Goal: Information Seeking & Learning: Learn about a topic

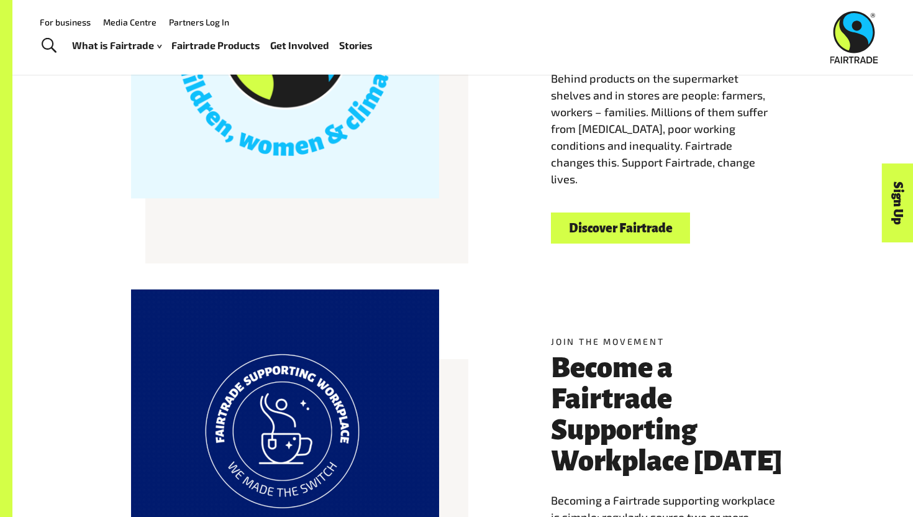
scroll to position [352, 0]
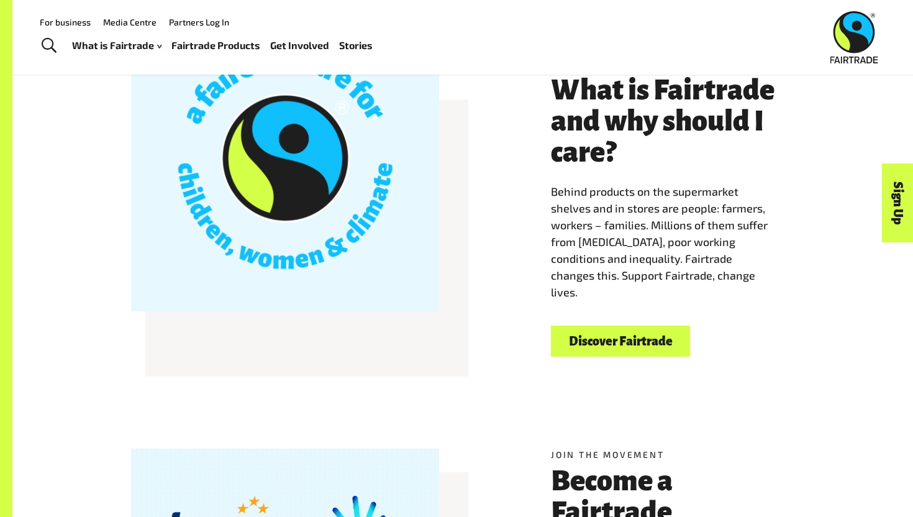
click at [606, 328] on link "Discover Fairtrade" at bounding box center [620, 342] width 139 height 32
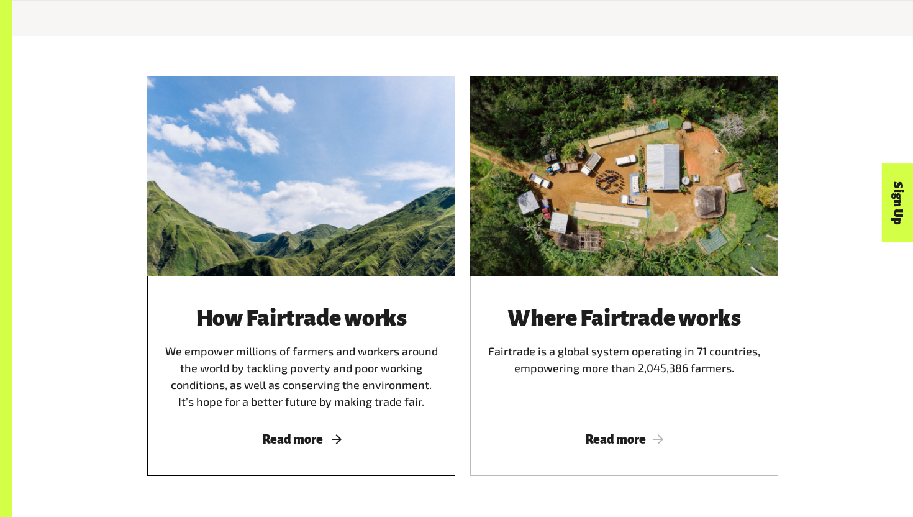
scroll to position [657, 0]
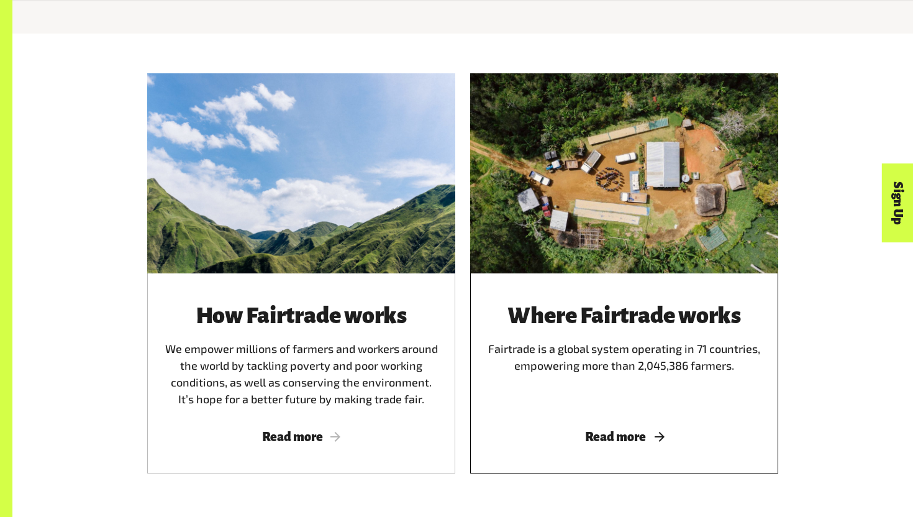
click at [635, 440] on span "Read more" at bounding box center [624, 437] width 278 height 14
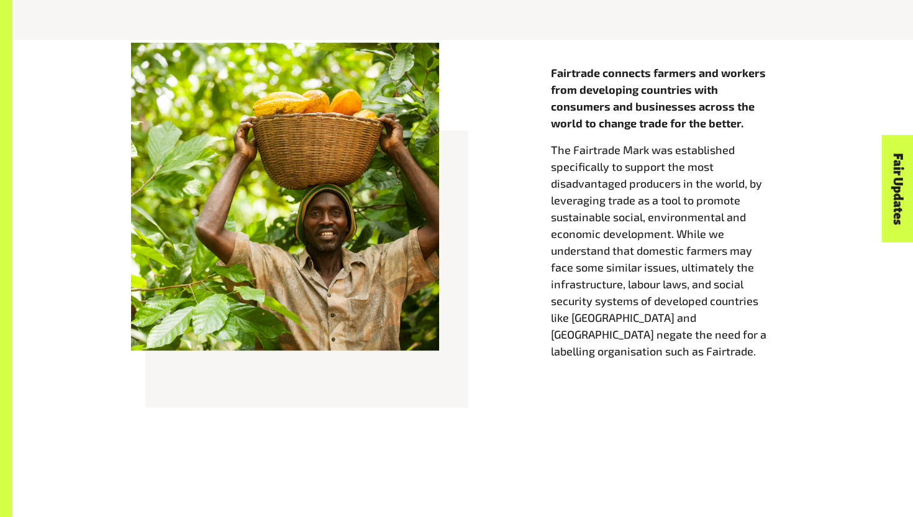
scroll to position [514, 0]
